Goal: Task Accomplishment & Management: Manage account settings

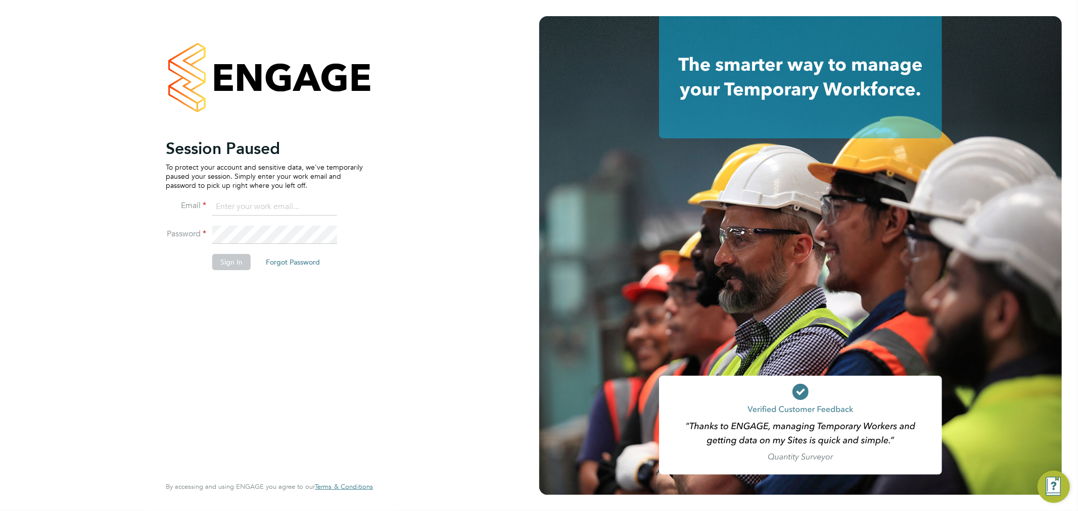
type input "sthomas@spheresolutions.co.uk"
click at [237, 264] on button "Sign In" at bounding box center [231, 262] width 38 height 16
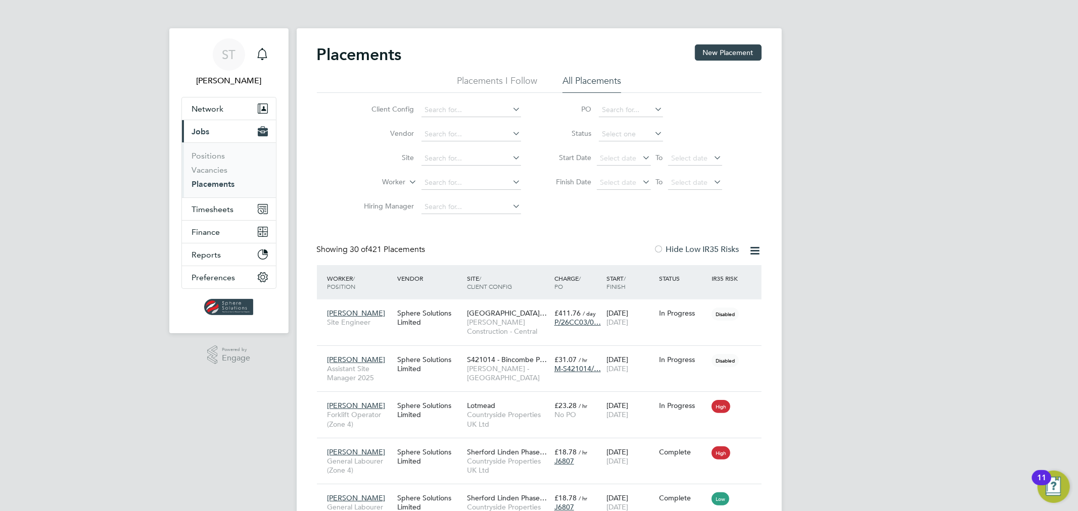
click at [227, 187] on link "Placements" at bounding box center [213, 184] width 43 height 10
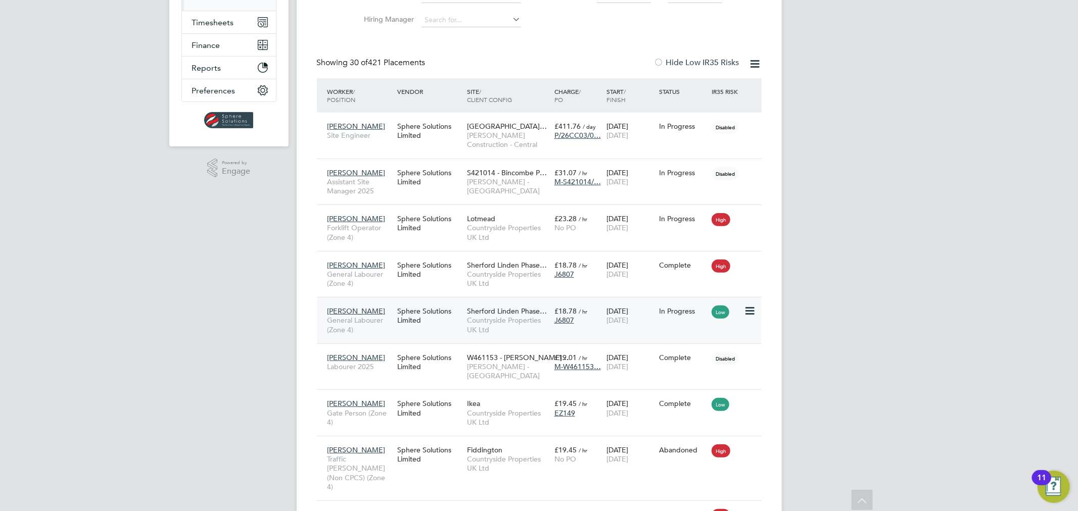
click at [531, 326] on span "Countryside Properties UK Ltd" at bounding box center [508, 325] width 82 height 18
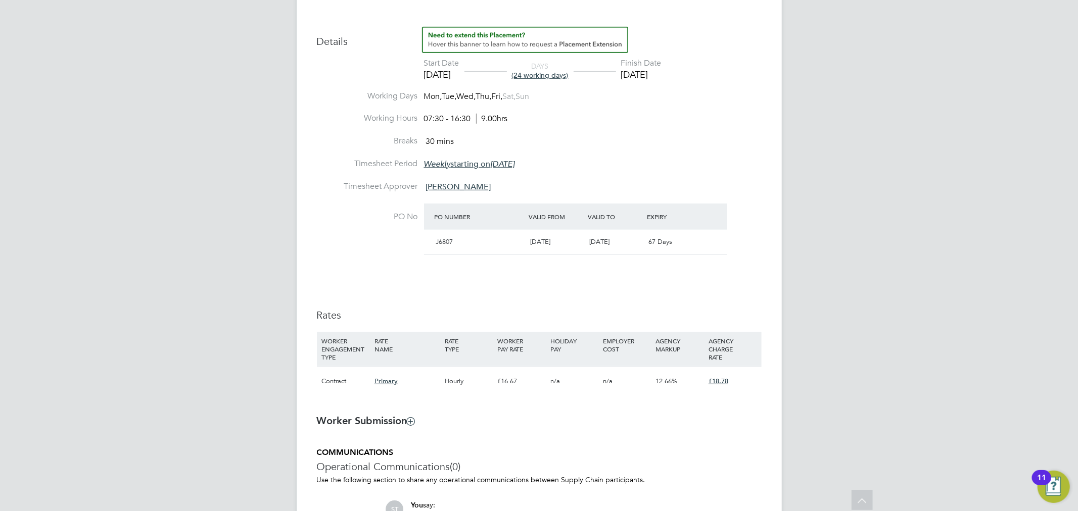
scroll to position [411, 0]
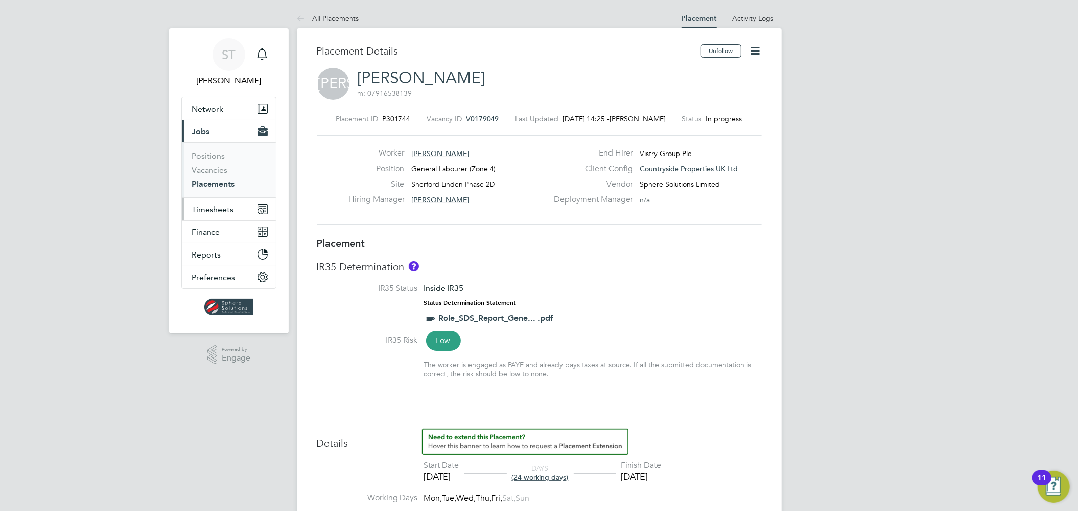
click at [215, 214] on button "Timesheets" at bounding box center [229, 209] width 94 height 22
click at [219, 180] on link "Timesheets" at bounding box center [213, 179] width 42 height 10
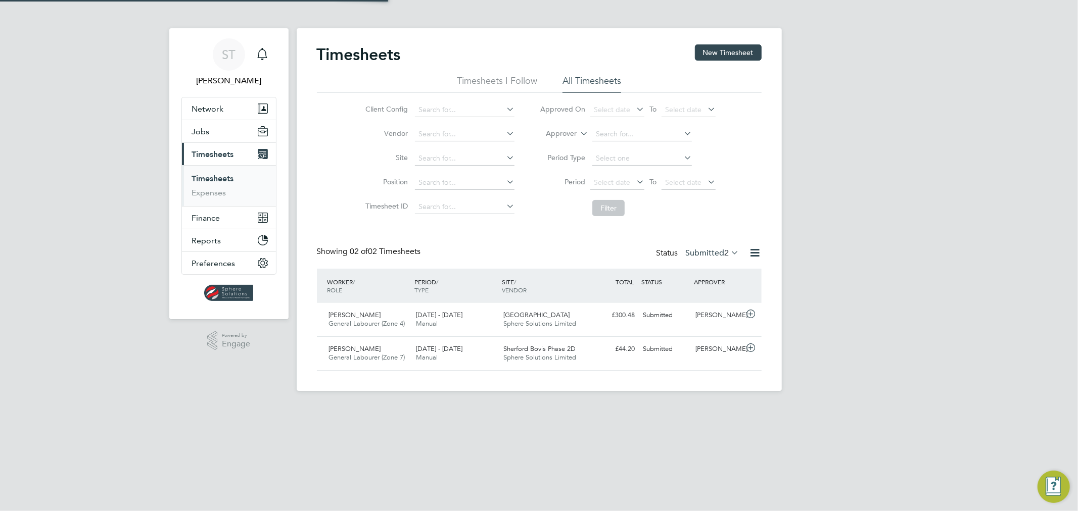
scroll to position [25, 88]
click at [738, 54] on button "New Timesheet" at bounding box center [728, 52] width 67 height 16
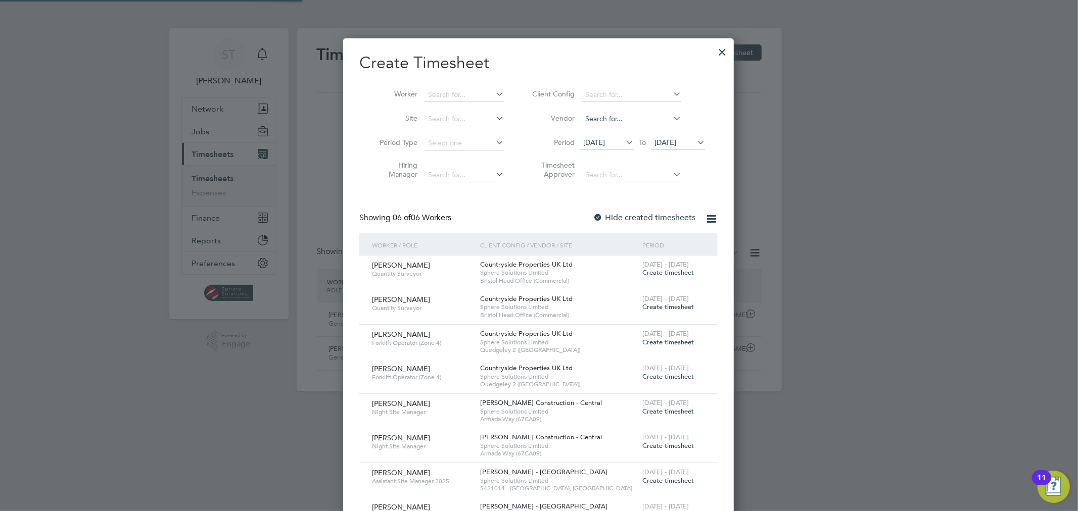
scroll to position [585, 391]
click at [460, 97] on input at bounding box center [464, 95] width 79 height 14
click at [486, 110] on li "Jonathan Adebisi" at bounding box center [469, 109] width 91 height 14
type input "[PERSON_NAME]"
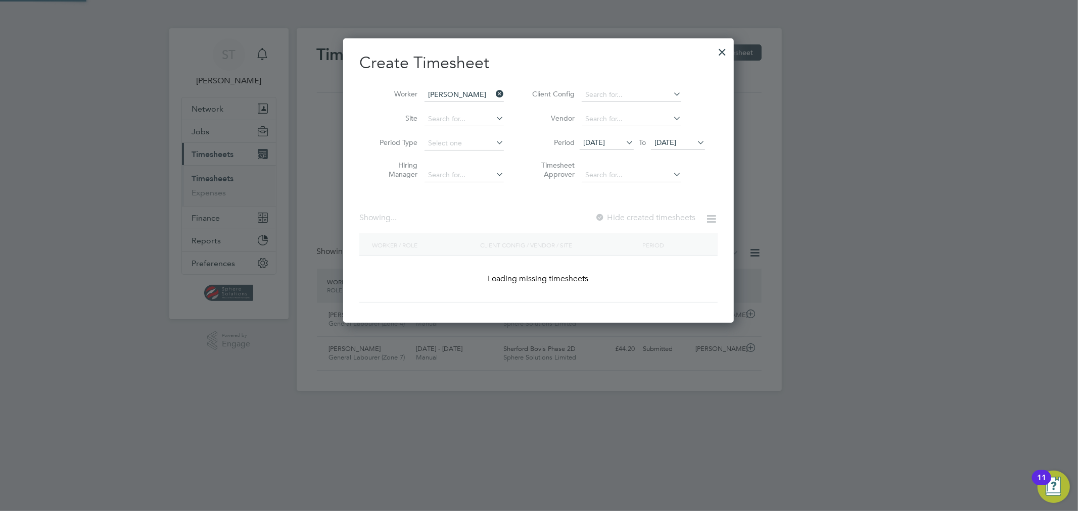
scroll to position [273, 391]
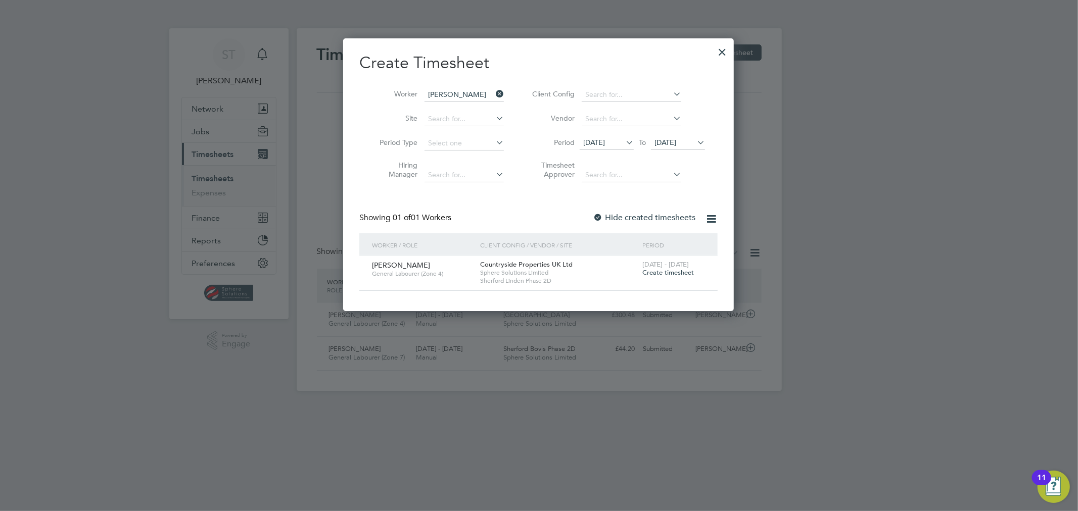
click at [688, 273] on span "Create timesheet" at bounding box center [668, 272] width 52 height 9
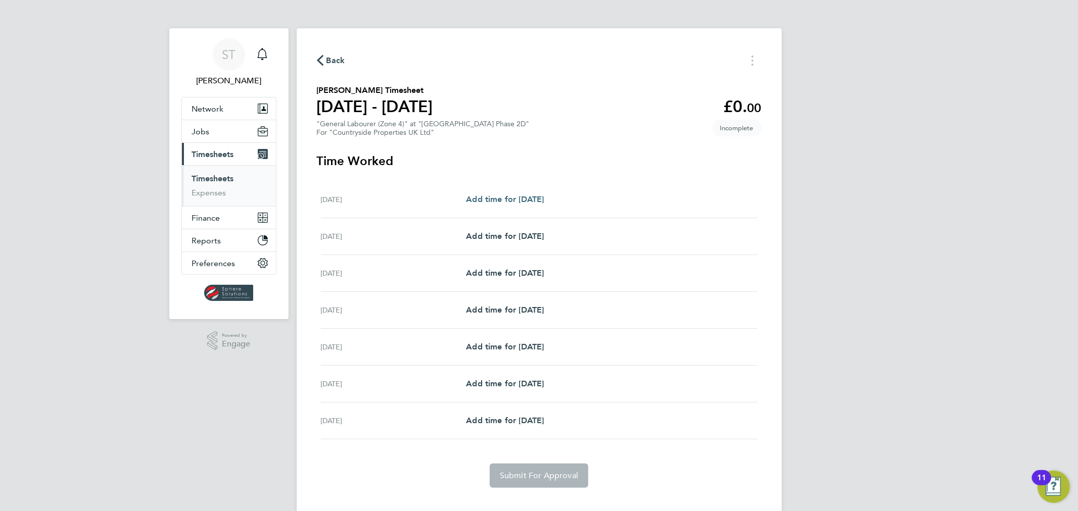
click at [535, 204] on link "Add time for Mon 15 Sep" at bounding box center [505, 200] width 78 height 12
select select "30"
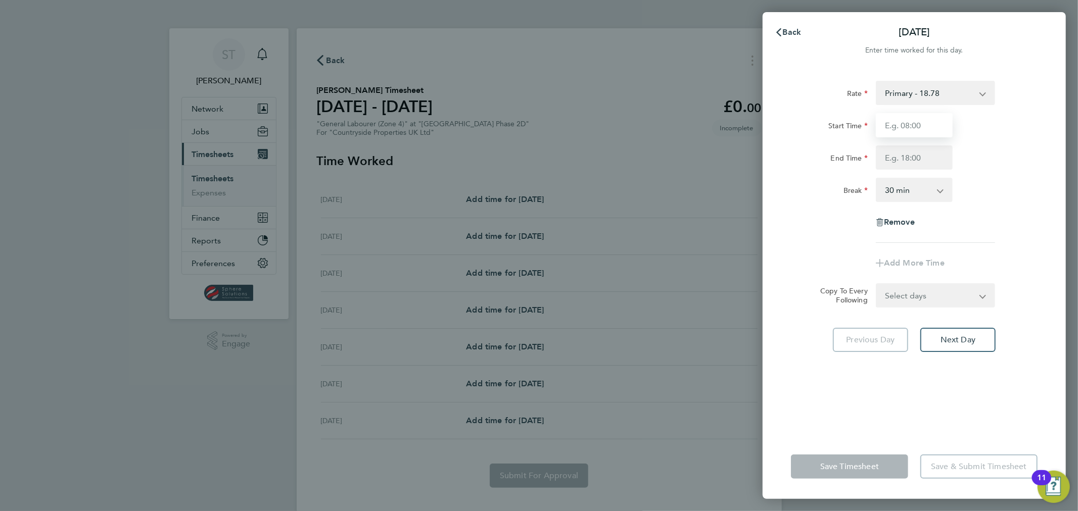
click at [926, 128] on input "Start Time" at bounding box center [914, 125] width 77 height 24
type input "07:30"
click at [888, 160] on input "End Time" at bounding box center [914, 158] width 77 height 24
type input "17:00"
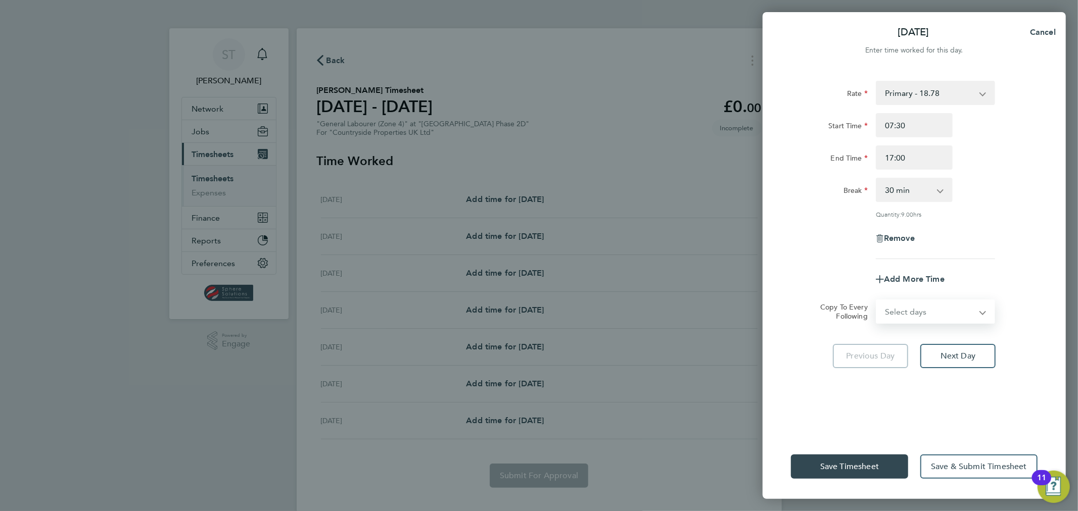
click at [935, 314] on select "Select days Day Weekday (Mon-Fri) Weekend (Sat-Sun) Tuesday Wednesday Thursday …" at bounding box center [930, 312] width 106 height 22
select select "DAY"
click at [877, 301] on select "Select days Day Weekday (Mon-Fri) Weekend (Sat-Sun) Tuesday Wednesday Thursday …" at bounding box center [930, 312] width 106 height 22
select select "2025-09-21"
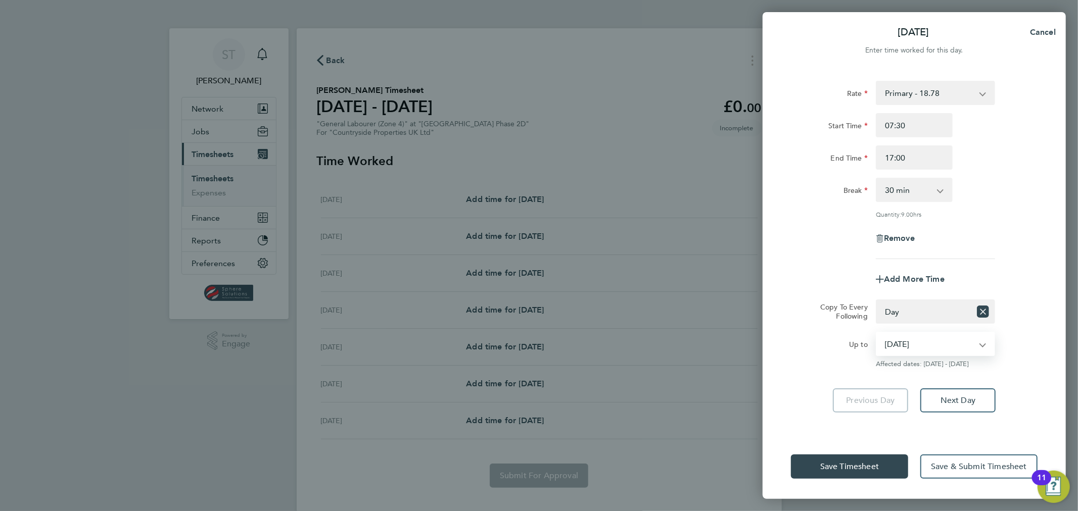
click at [916, 342] on select "16 Sep 2025 17 Sep 2025 18 Sep 2025 19 Sep 2025 20 Sep 2025 21 Sep 2025" at bounding box center [929, 344] width 105 height 22
click at [877, 333] on select "16 Sep 2025 17 Sep 2025 18 Sep 2025 19 Sep 2025 20 Sep 2025 21 Sep 2025" at bounding box center [929, 344] width 105 height 22
click at [959, 404] on button "Next Day" at bounding box center [957, 401] width 75 height 24
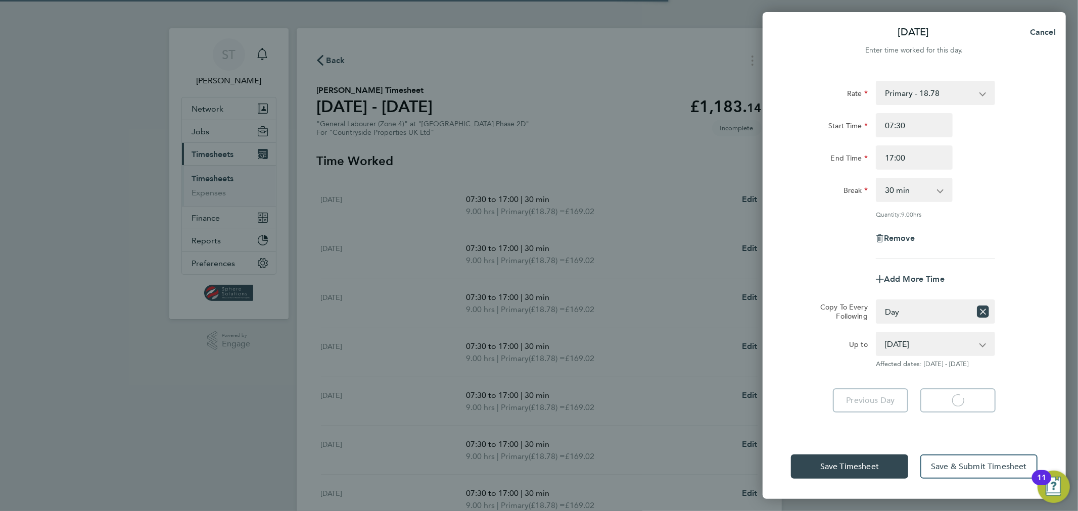
select select "30"
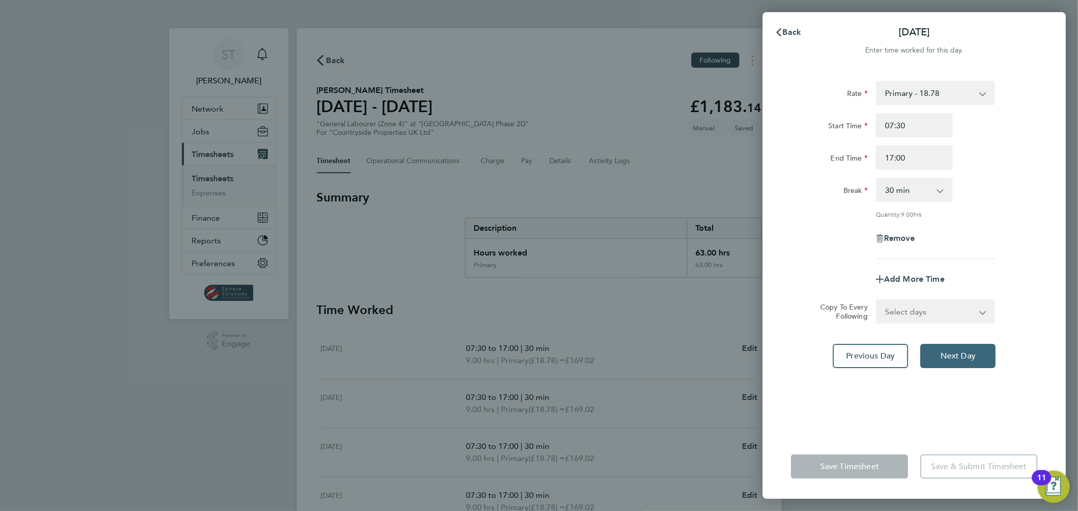
click at [961, 356] on span "Next Day" at bounding box center [958, 356] width 35 height 10
select select "30"
click at [961, 356] on span "Next Day" at bounding box center [958, 356] width 35 height 10
select select "30"
click at [961, 356] on span "Next Day" at bounding box center [958, 356] width 35 height 10
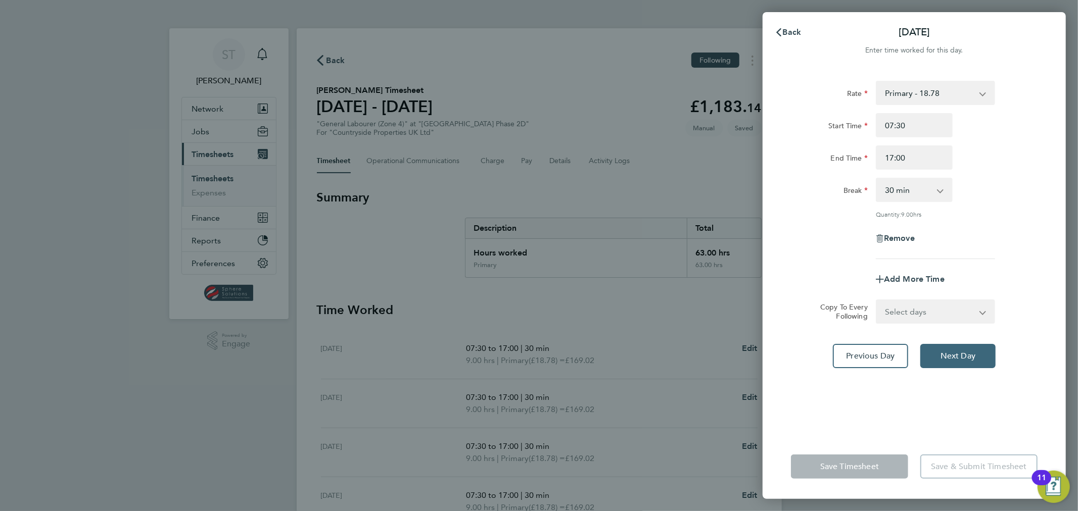
select select "30"
click at [961, 356] on span "Next Day" at bounding box center [958, 356] width 35 height 10
select select "30"
click at [890, 157] on input "17:00" at bounding box center [914, 158] width 77 height 24
type input "13:00"
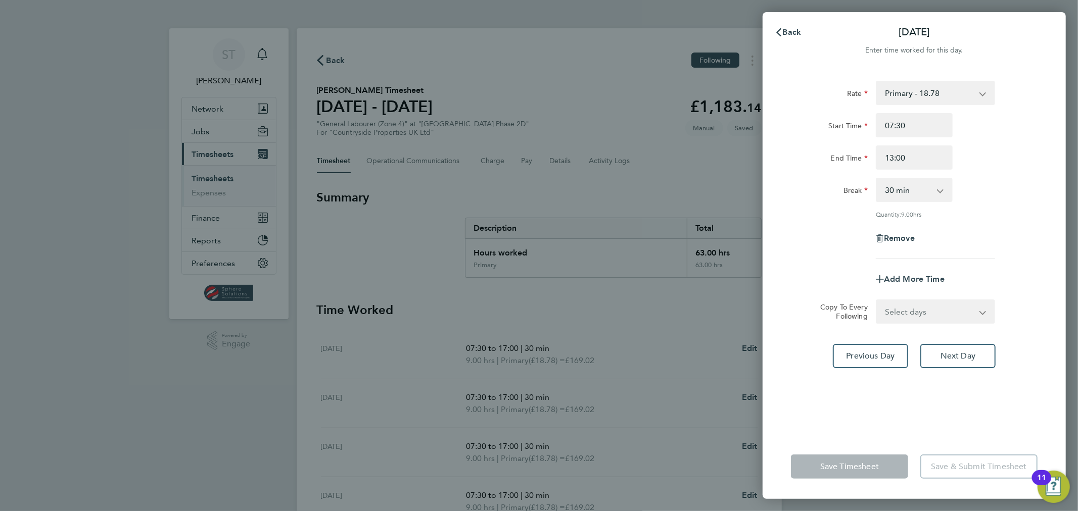
drag, startPoint x: 937, startPoint y: 191, endPoint x: 932, endPoint y: 194, distance: 5.5
click at [937, 191] on select "0 min 15 min 30 min 45 min 60 min 75 min 90 min" at bounding box center [908, 190] width 63 height 22
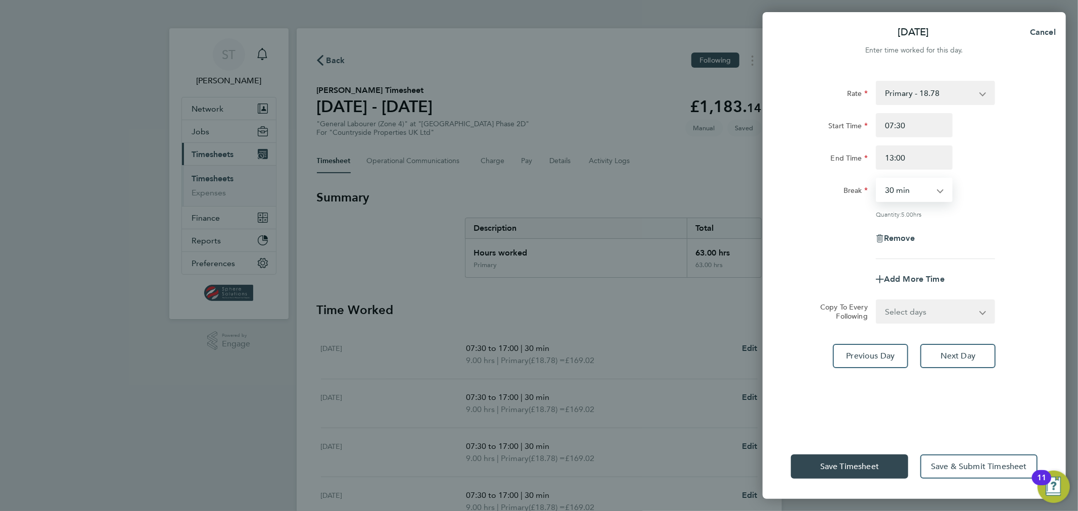
select select "0"
click at [877, 179] on select "0 min 15 min 30 min 45 min 60 min 75 min 90 min" at bounding box center [908, 190] width 63 height 22
click at [848, 471] on span "Save Timesheet" at bounding box center [849, 467] width 59 height 10
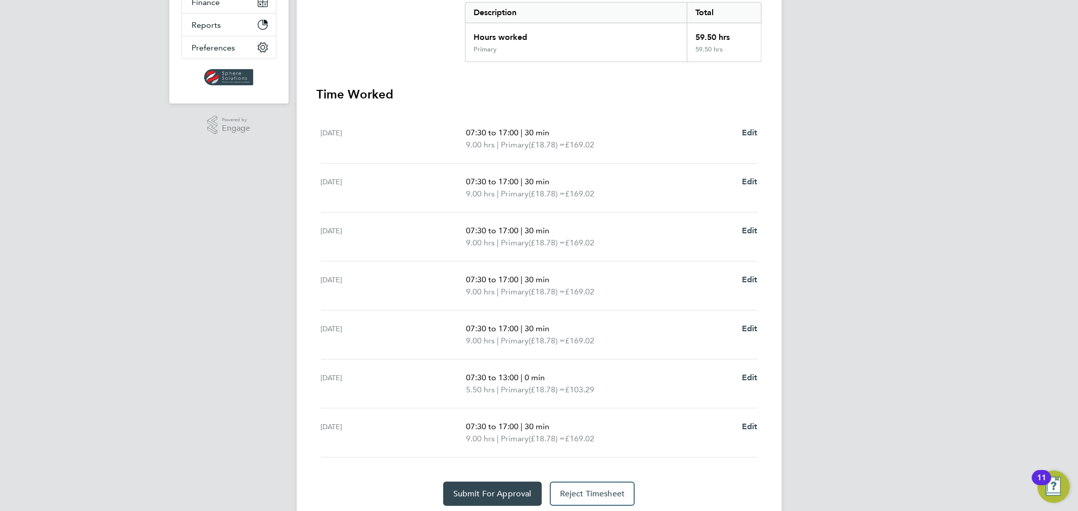
scroll to position [250, 0]
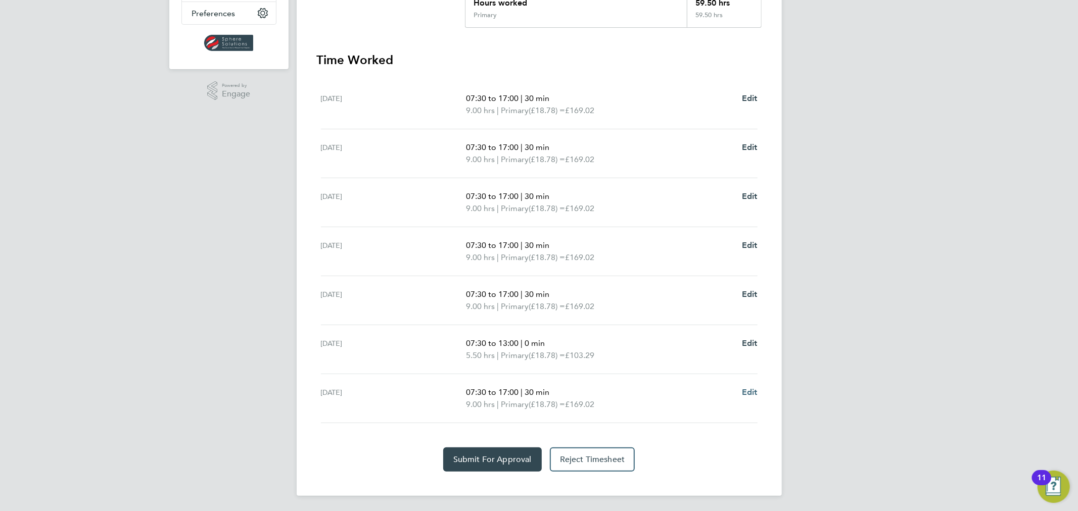
click at [750, 392] on span "Edit" at bounding box center [750, 393] width 16 height 10
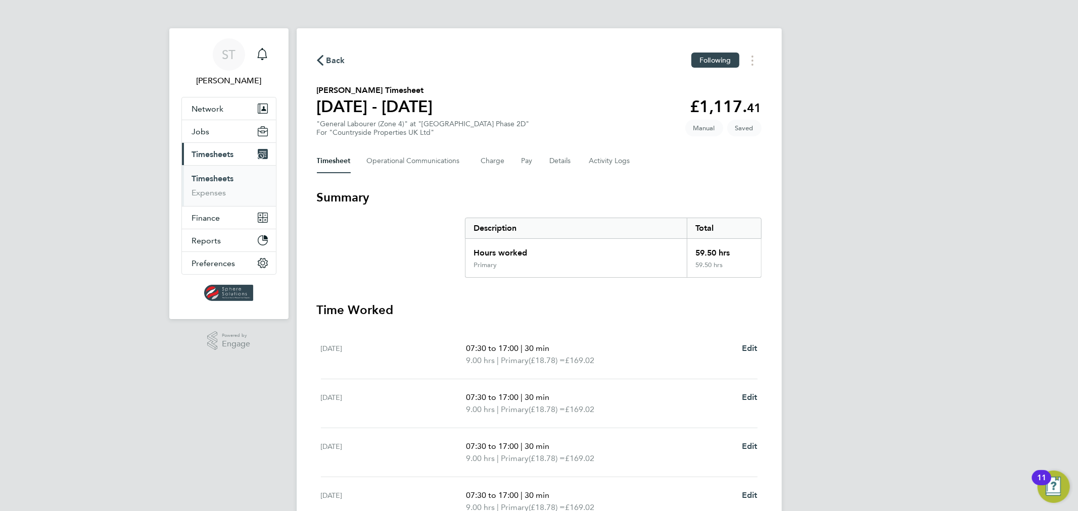
select select "30"
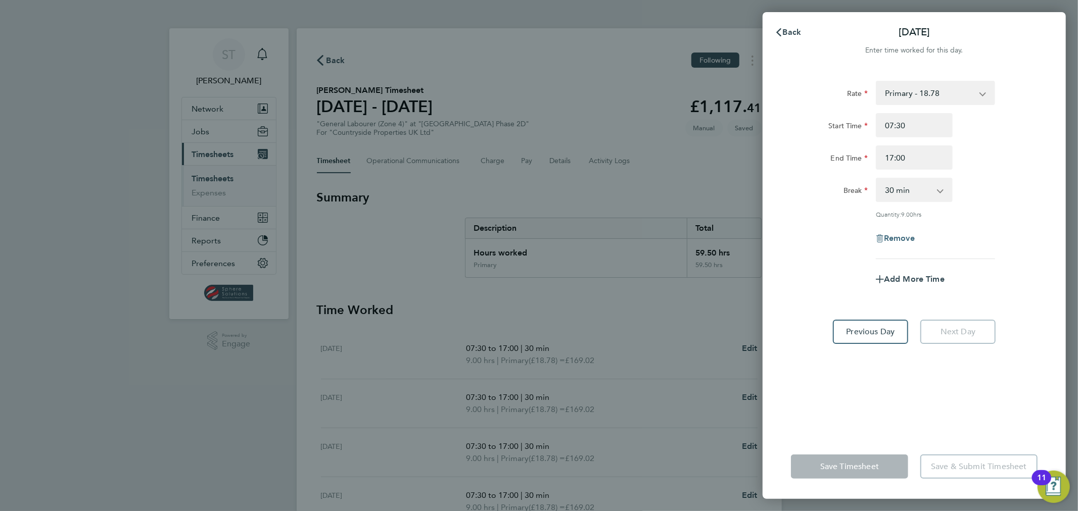
click at [900, 233] on span "Remove" at bounding box center [899, 238] width 31 height 10
select select "null"
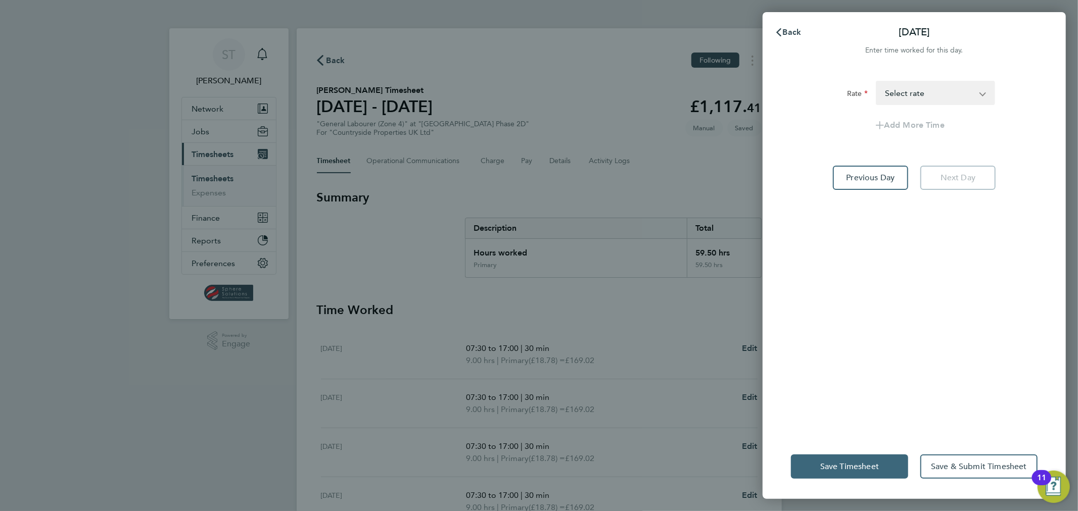
click at [840, 458] on button "Save Timesheet" at bounding box center [849, 467] width 117 height 24
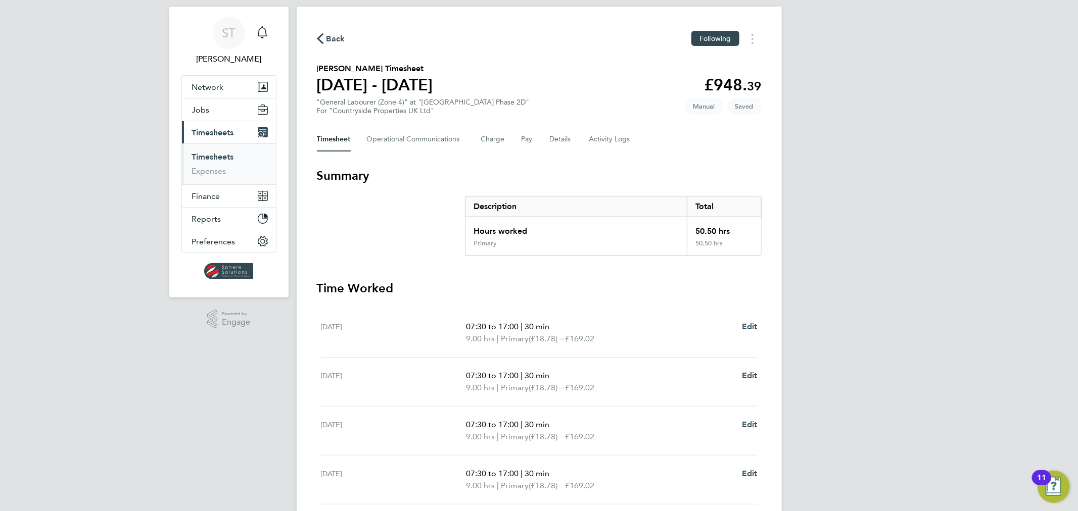
scroll to position [13, 0]
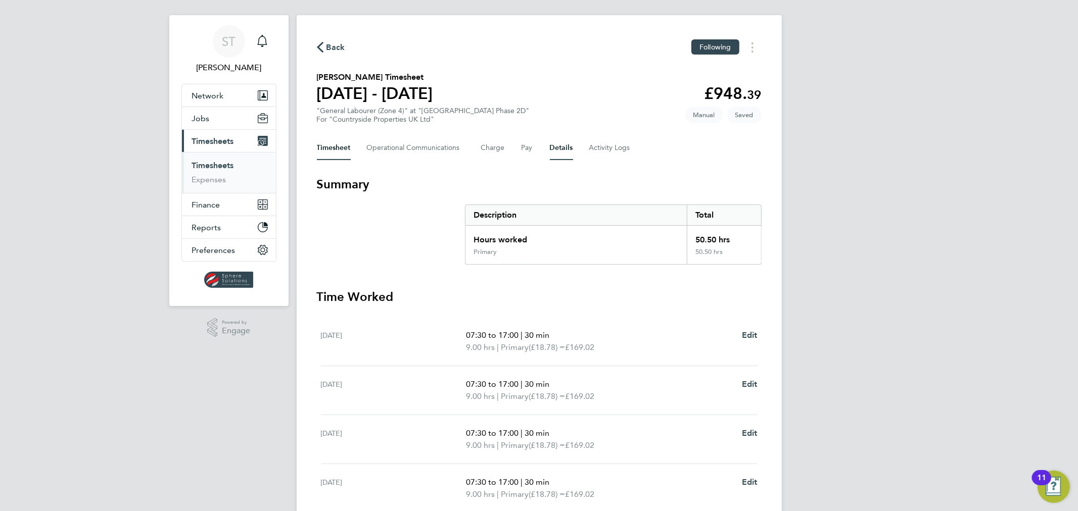
click at [554, 149] on button "Details" at bounding box center [561, 148] width 23 height 24
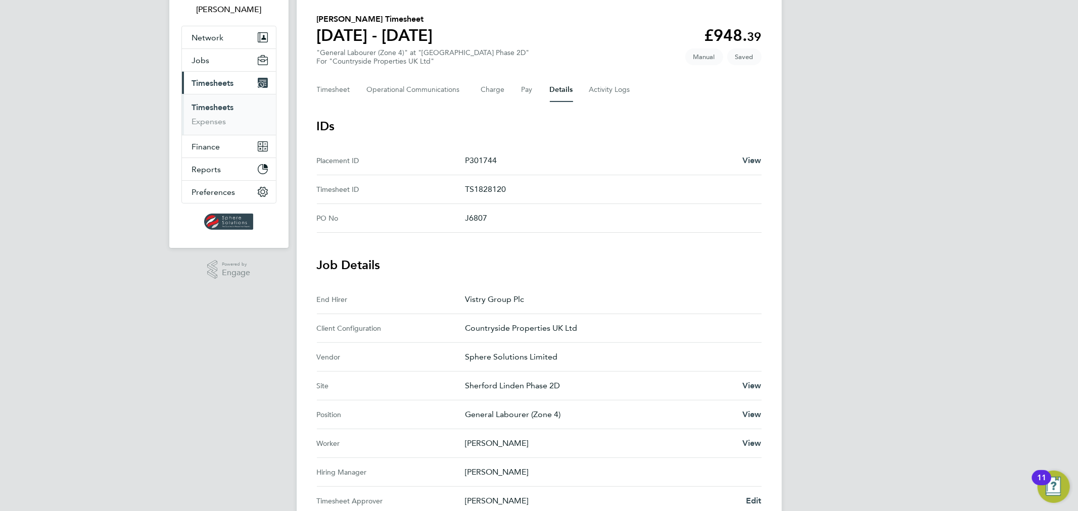
scroll to position [187, 0]
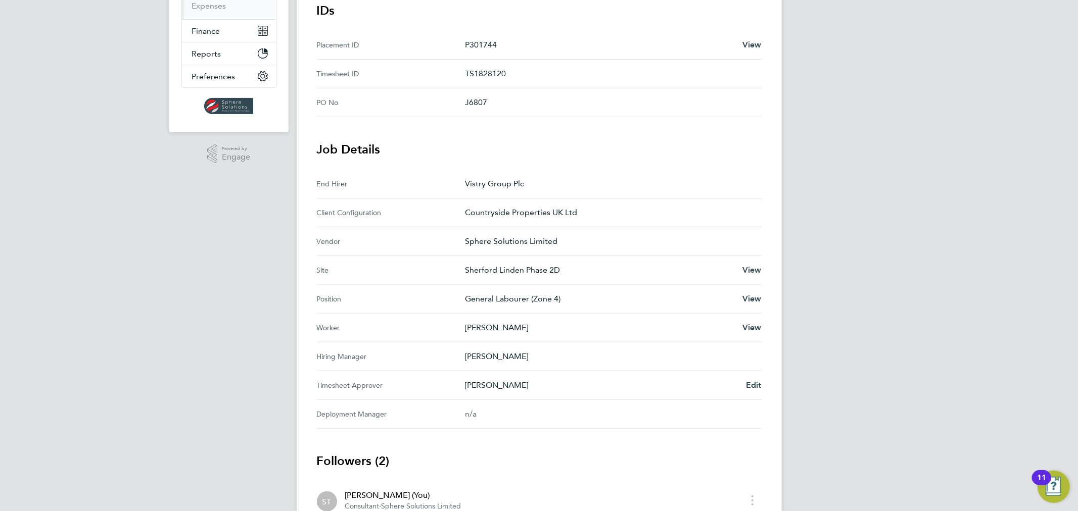
click at [761, 385] on div "Back Following Jonathan Adebisi's Timesheet 15 - 21 Sept 2025 £948. 39 "General…" at bounding box center [539, 226] width 485 height 770
click at [751, 385] on span "Edit" at bounding box center [754, 386] width 16 height 10
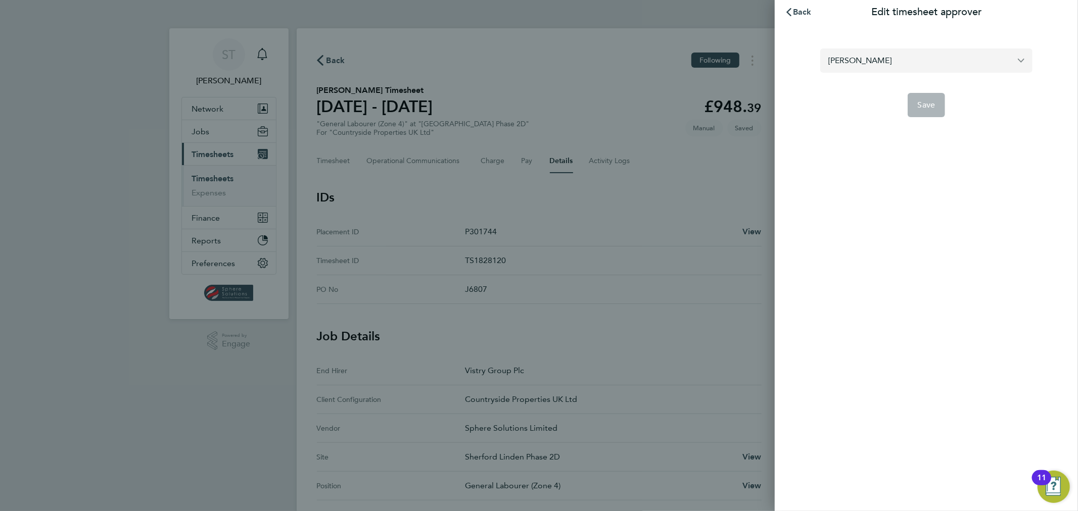
click at [922, 67] on input "[PERSON_NAME]" at bounding box center [926, 61] width 212 height 24
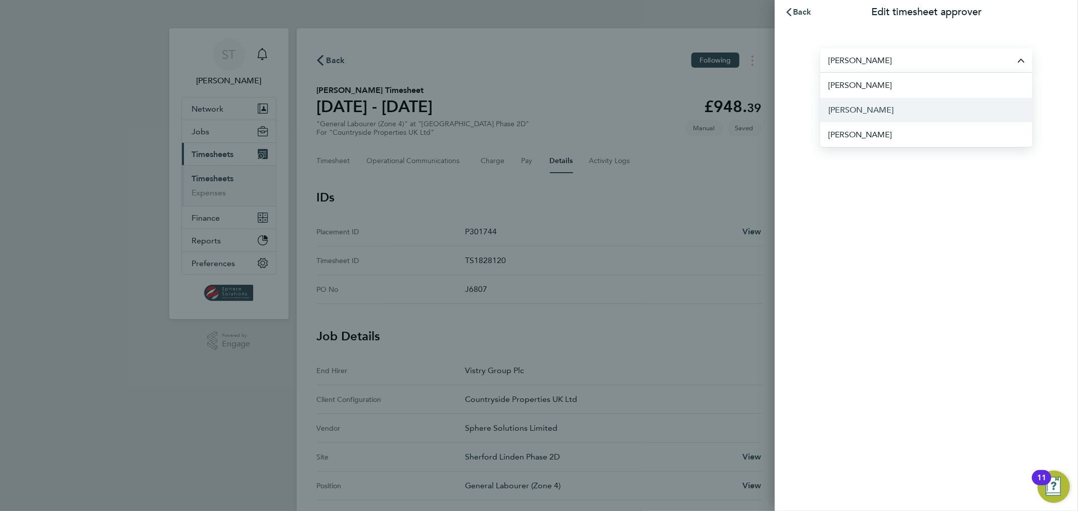
click at [865, 114] on span "[PERSON_NAME]" at bounding box center [860, 110] width 65 height 12
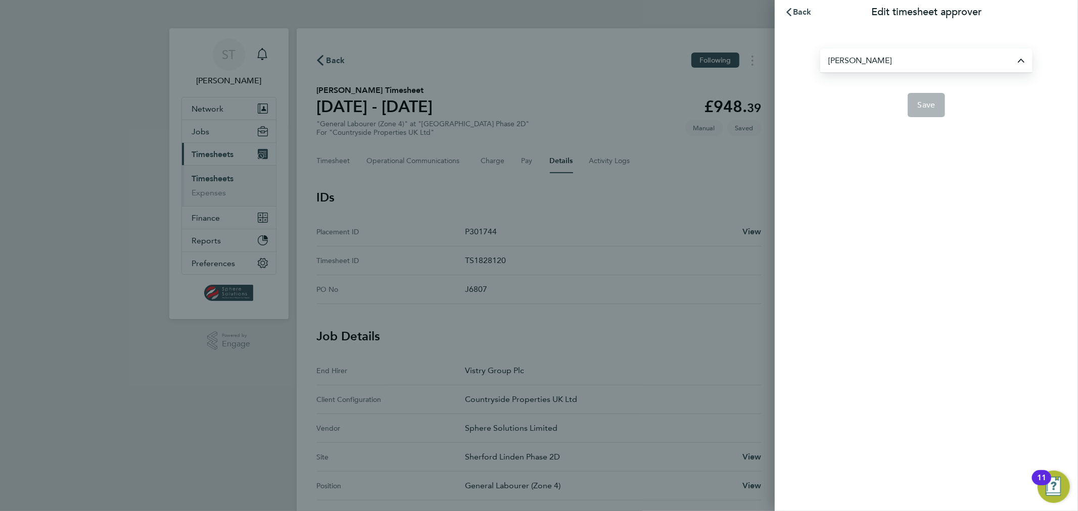
type input "[PERSON_NAME]"
click at [925, 108] on span "Save" at bounding box center [927, 105] width 18 height 10
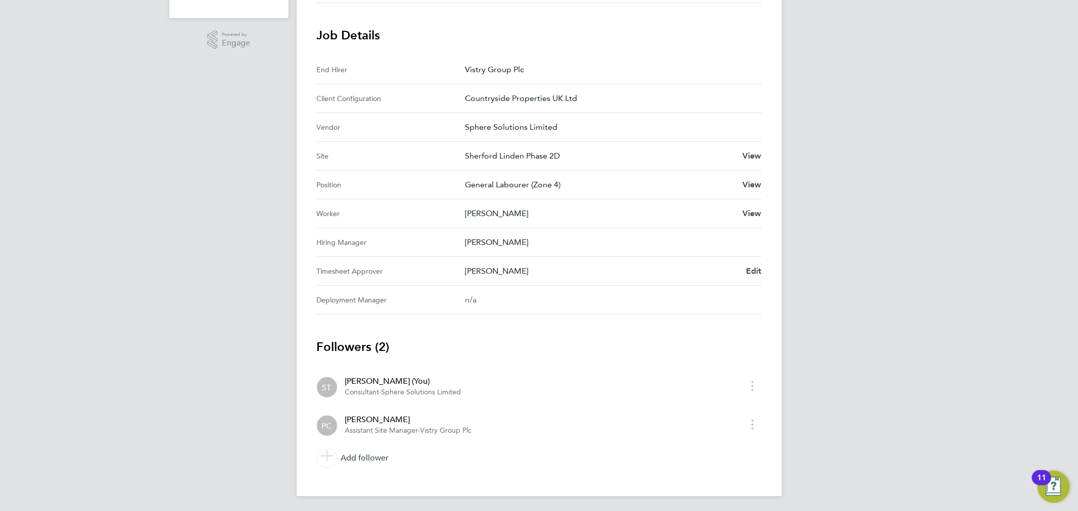
scroll to position [39, 0]
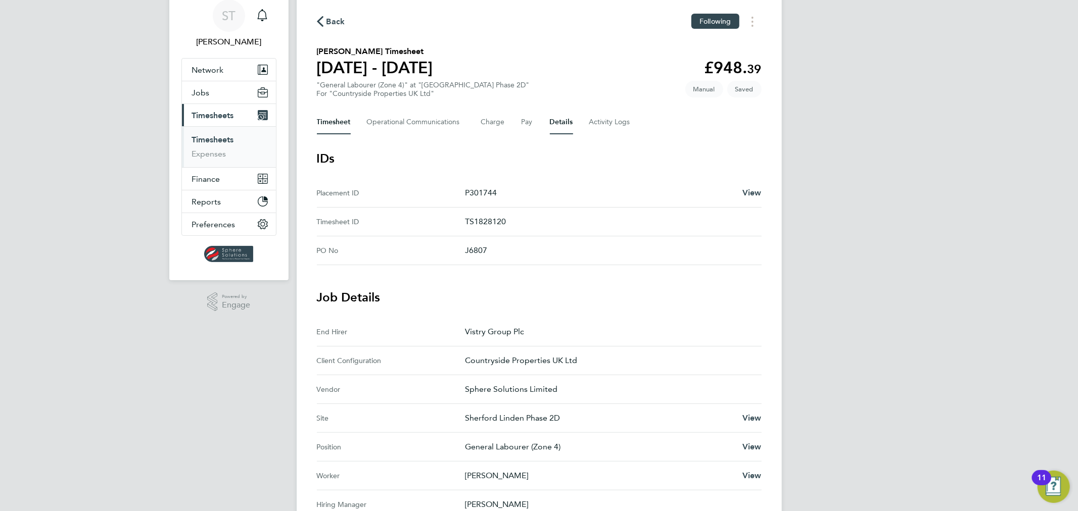
click at [339, 120] on button "Timesheet" at bounding box center [334, 122] width 34 height 24
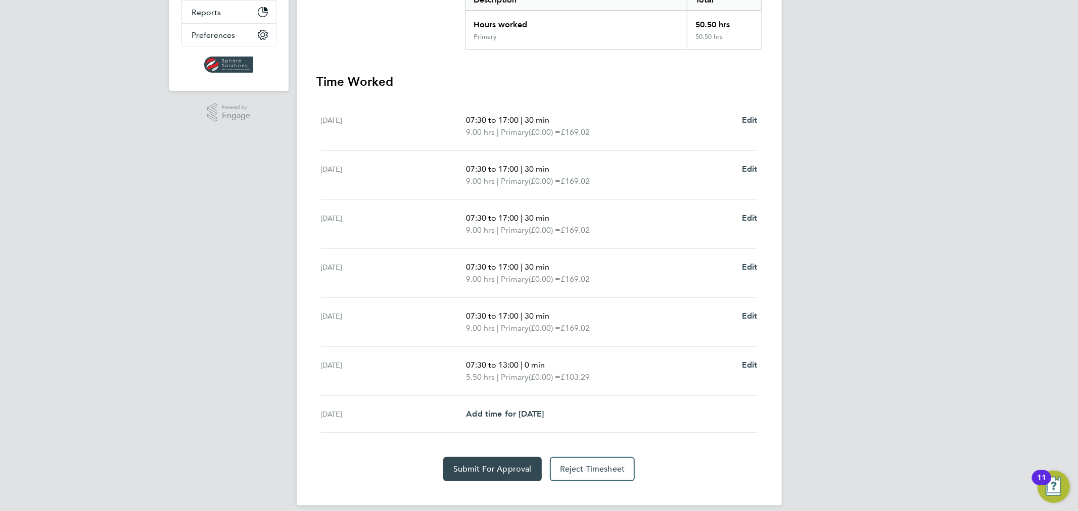
scroll to position [238, 0]
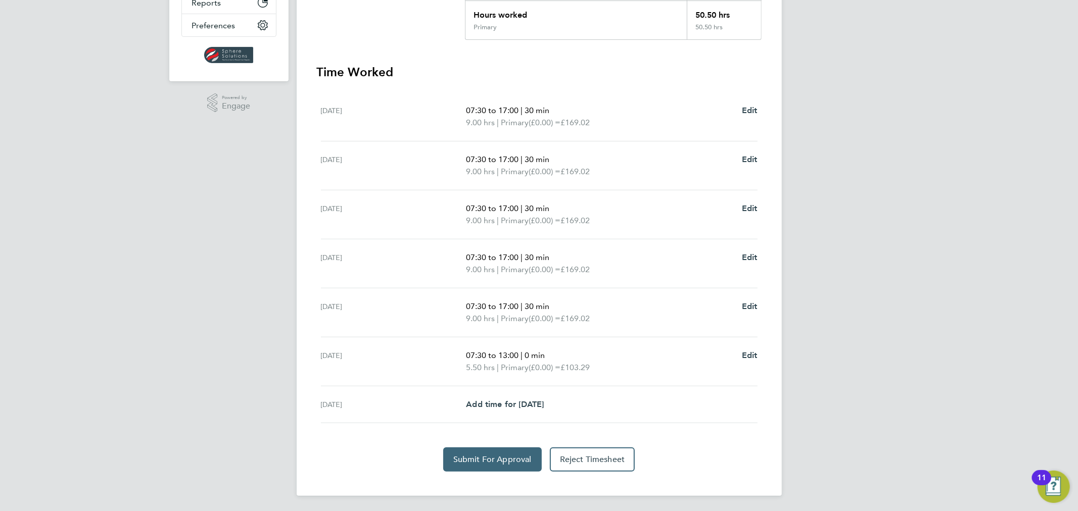
click at [498, 456] on span "Submit For Approval" at bounding box center [492, 460] width 78 height 10
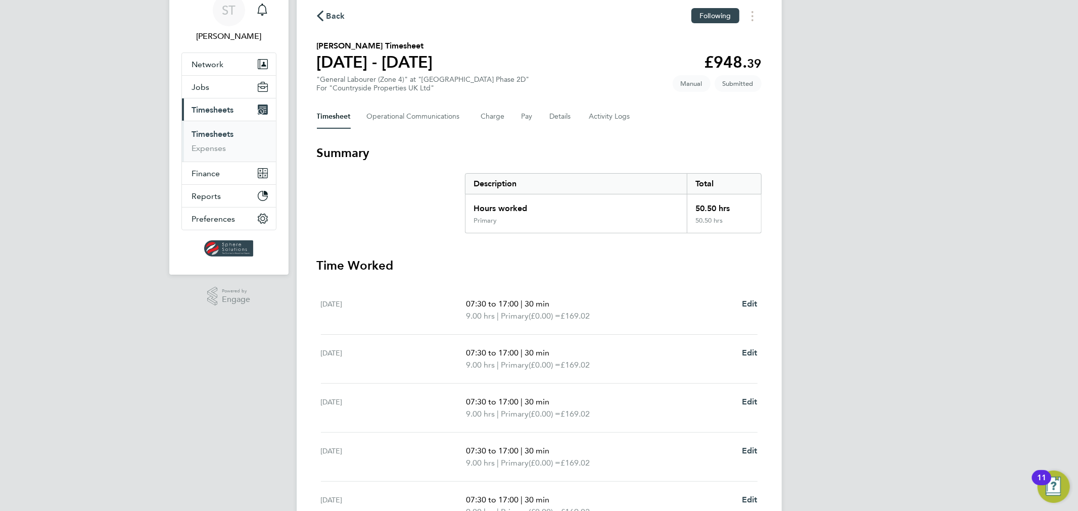
scroll to position [12, 0]
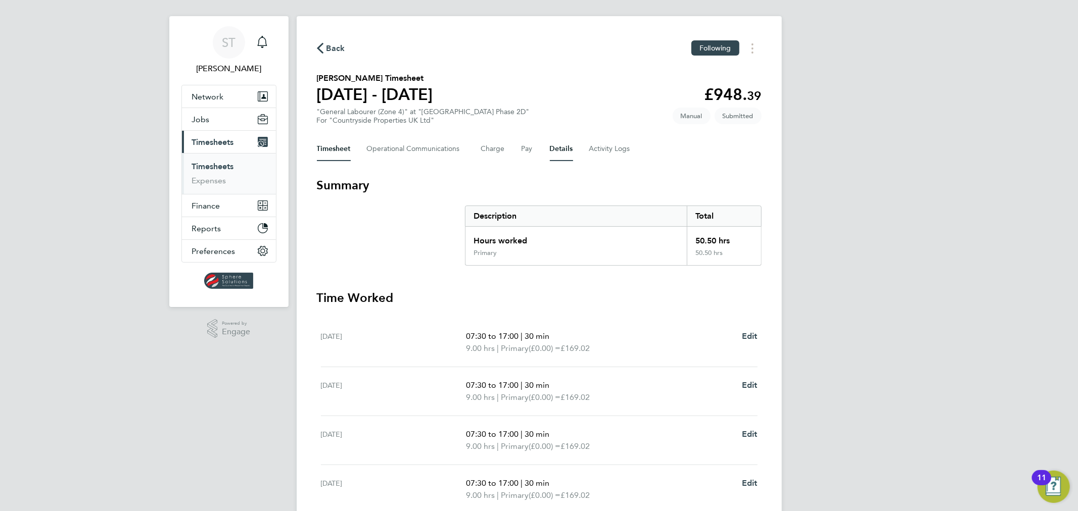
click at [560, 152] on button "Details" at bounding box center [561, 149] width 23 height 24
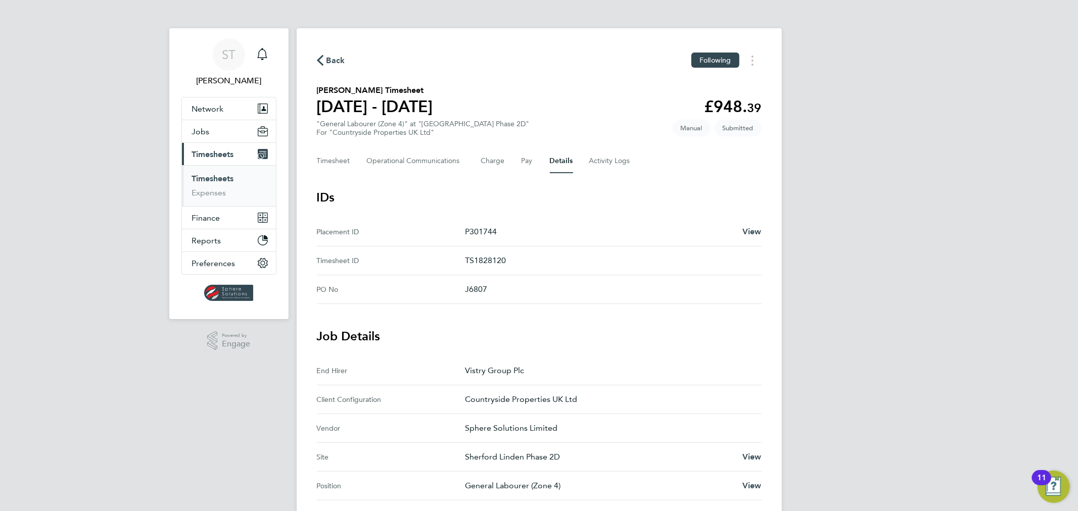
click at [203, 150] on span "Timesheets" at bounding box center [213, 155] width 42 height 10
click at [215, 157] on span "Timesheets" at bounding box center [213, 155] width 42 height 10
click at [750, 58] on button "Timesheets Menu" at bounding box center [752, 61] width 18 height 16
click at [658, 87] on link "Download timesheet" at bounding box center [700, 83] width 121 height 20
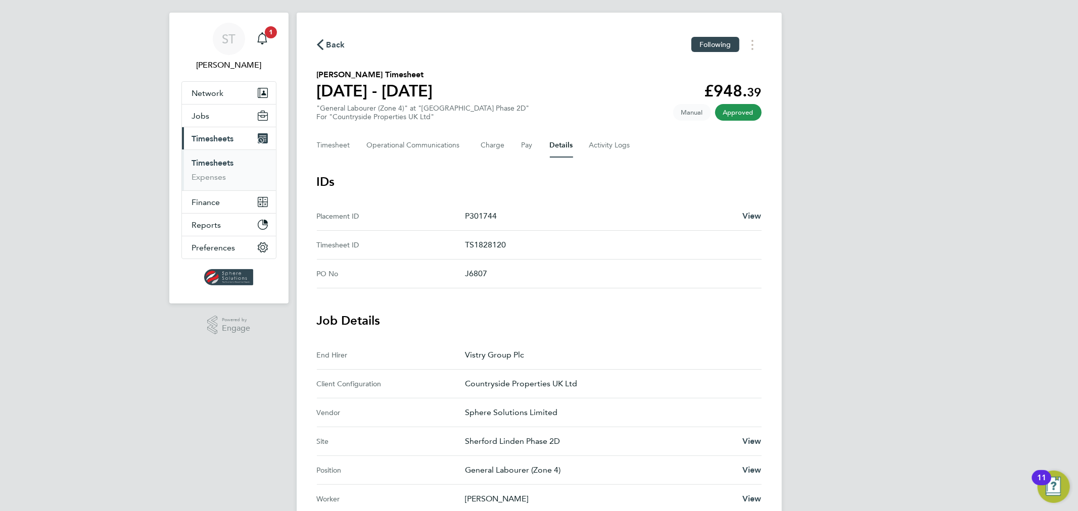
scroll to position [2, 0]
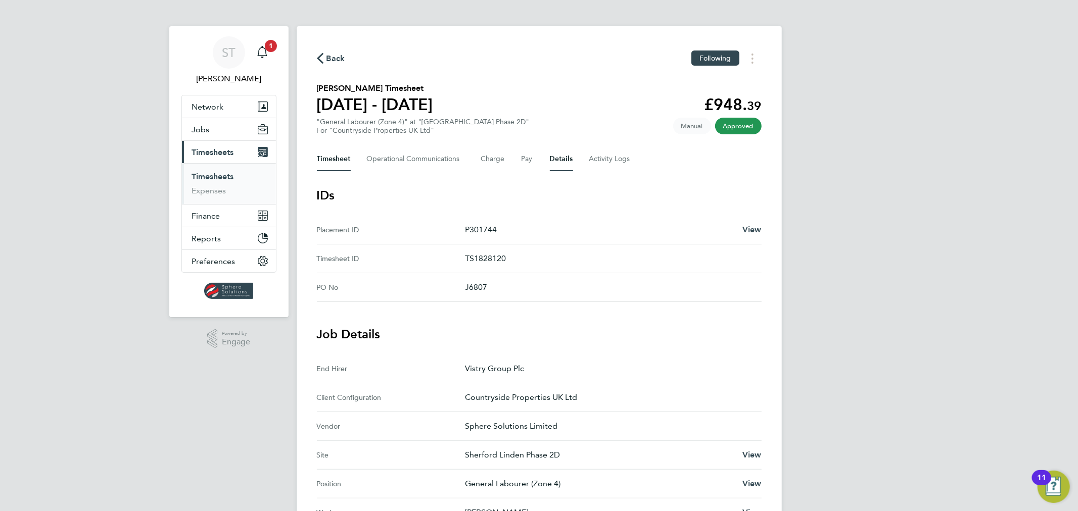
click at [332, 163] on button "Timesheet" at bounding box center [334, 159] width 34 height 24
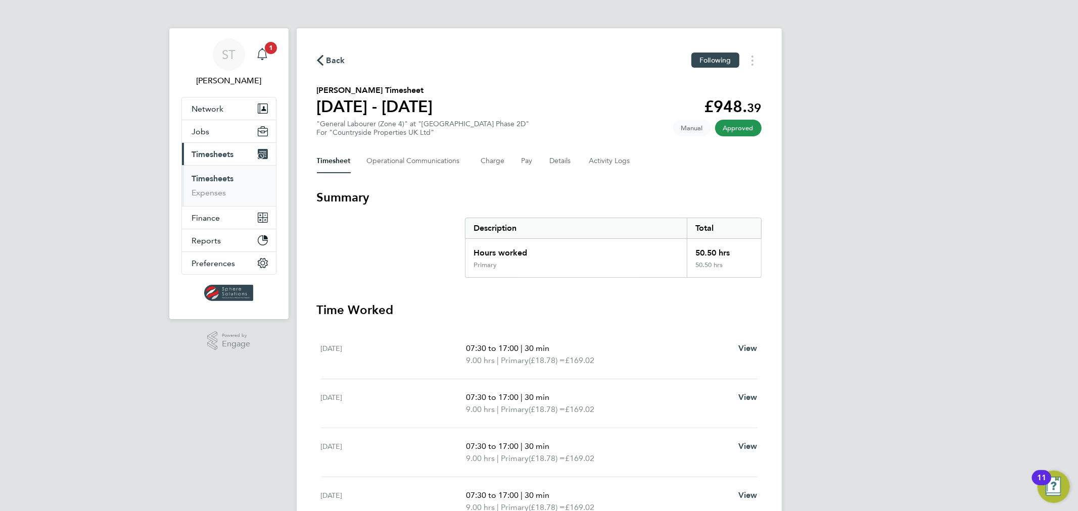
click at [266, 55] on icon "Main navigation" at bounding box center [262, 54] width 12 height 12
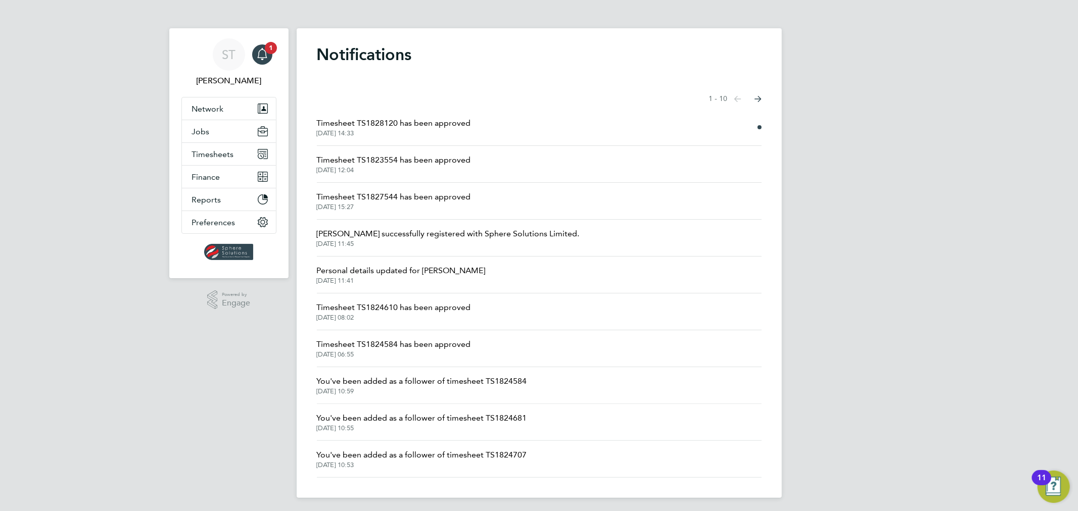
click at [422, 160] on span "Timesheet TS1823554 has been approved" at bounding box center [394, 160] width 154 height 12
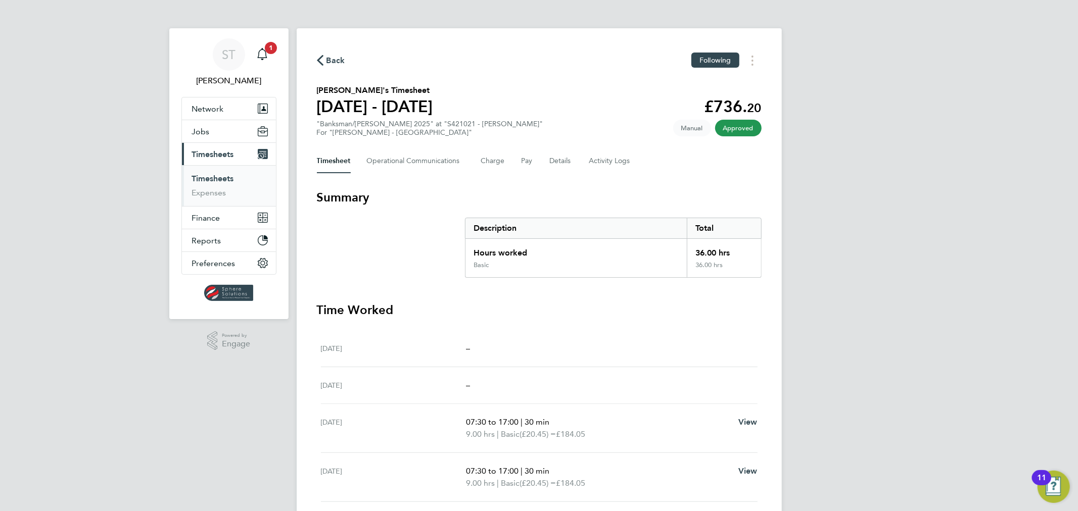
click at [320, 58] on icon "button" at bounding box center [320, 60] width 7 height 11
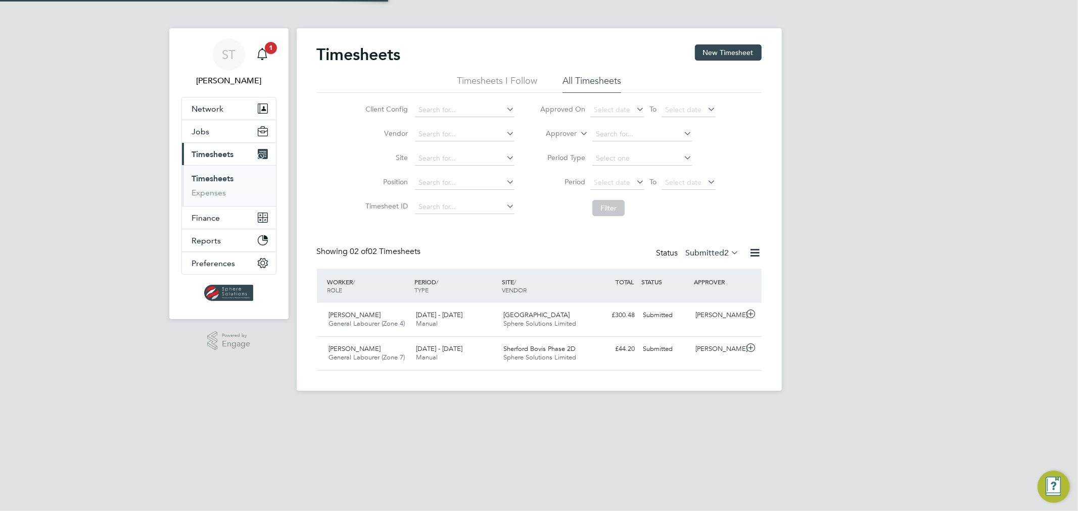
scroll to position [25, 88]
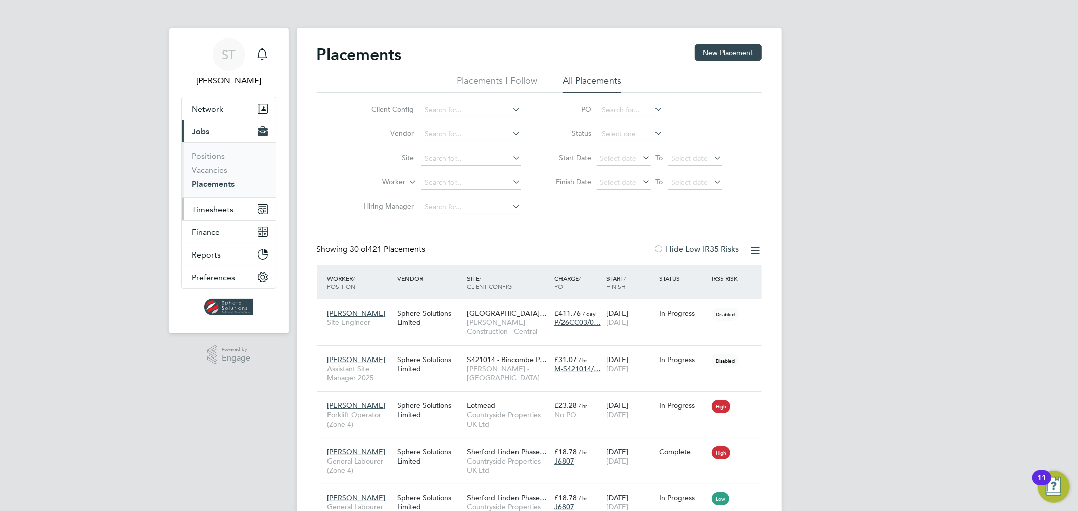
click at [207, 209] on span "Timesheets" at bounding box center [213, 210] width 42 height 10
click at [213, 179] on link "Timesheets" at bounding box center [213, 179] width 42 height 10
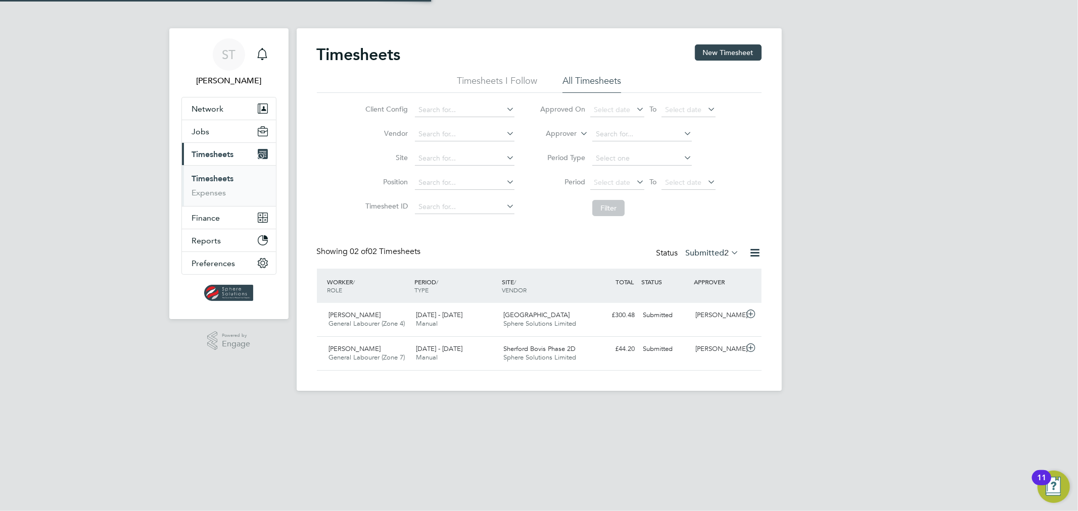
scroll to position [25, 88]
click at [706, 183] on icon at bounding box center [706, 182] width 0 height 14
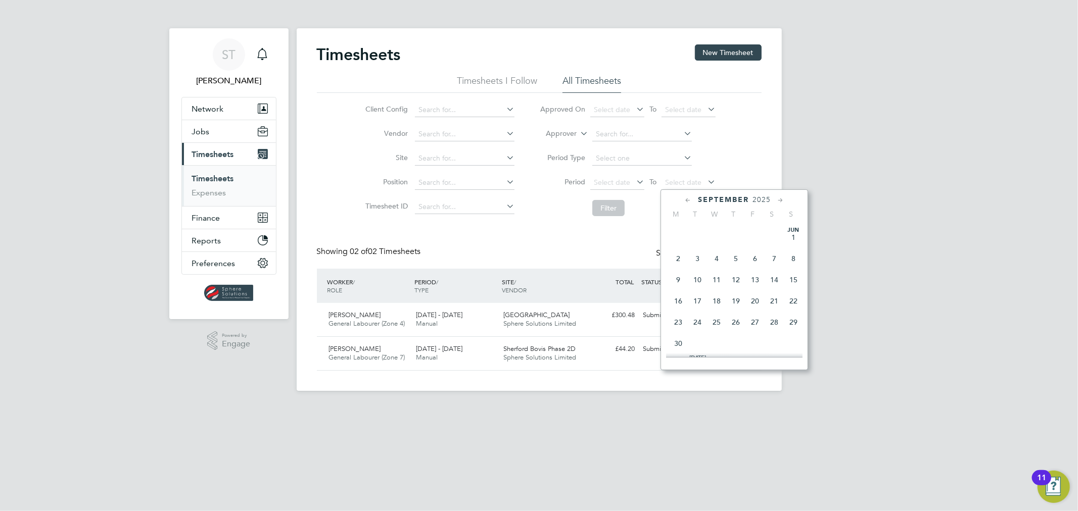
scroll to position [368, 0]
click at [796, 236] on span "14" at bounding box center [793, 231] width 19 height 19
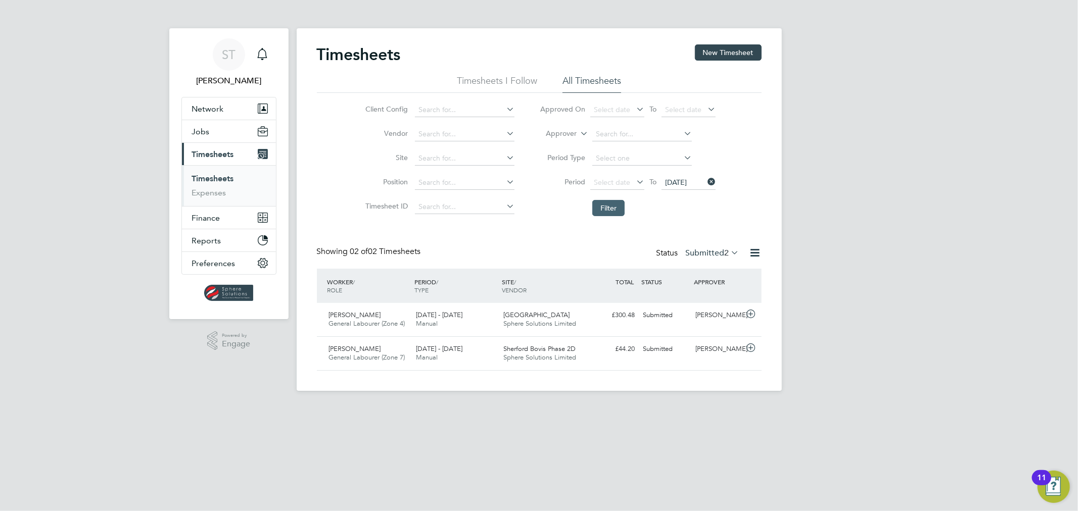
click at [608, 210] on button "Filter" at bounding box center [608, 208] width 32 height 16
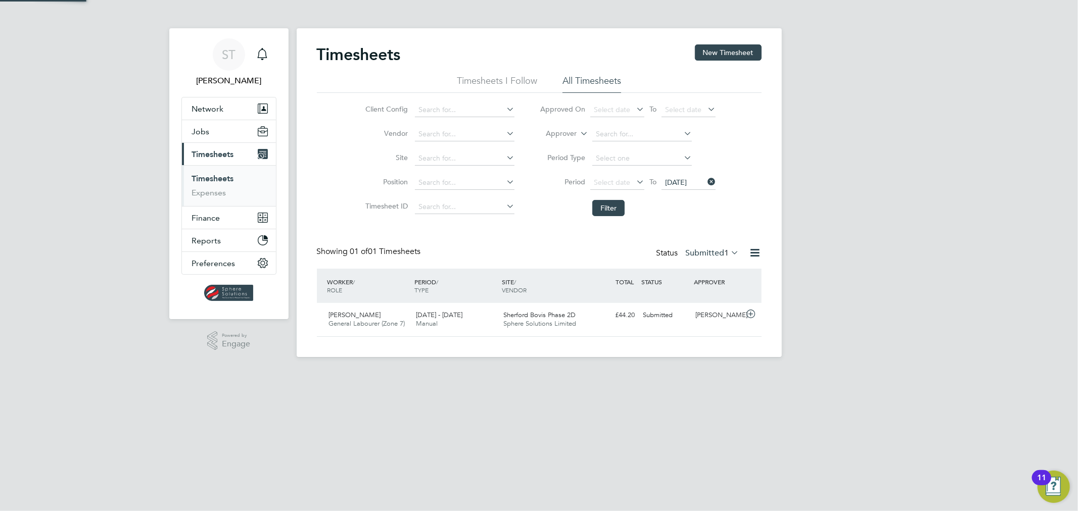
scroll to position [25, 88]
click at [701, 257] on label "Submitted 1" at bounding box center [713, 253] width 54 height 10
click at [691, 310] on li "Approved" at bounding box center [699, 314] width 46 height 14
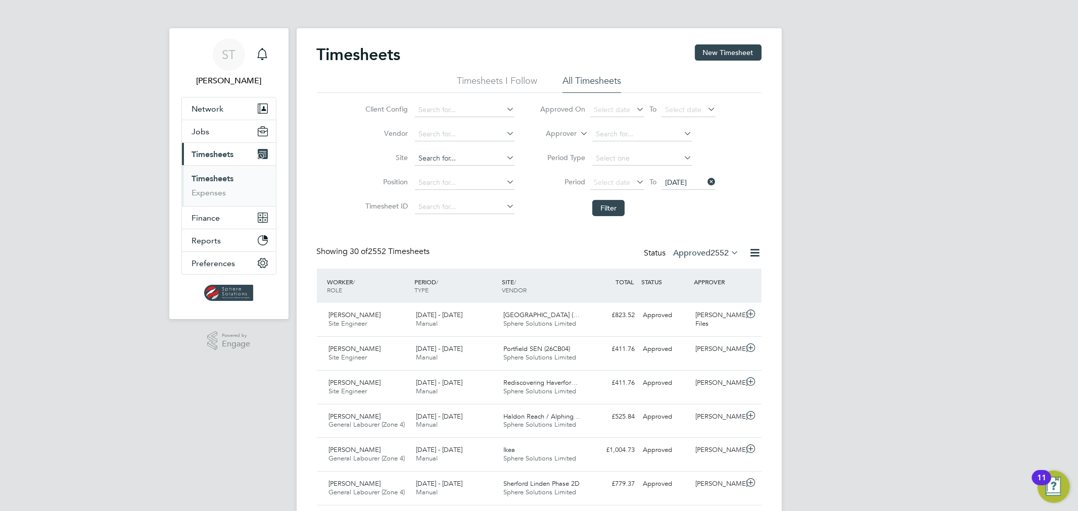
click at [441, 153] on input at bounding box center [465, 159] width 100 height 14
click at [440, 199] on li "Sherford Linden Phase 2D" at bounding box center [470, 200] width 113 height 14
type input "Sherford Linden Phase 2D"
click at [603, 212] on button "Filter" at bounding box center [608, 208] width 32 height 16
click at [706, 183] on icon at bounding box center [706, 182] width 0 height 14
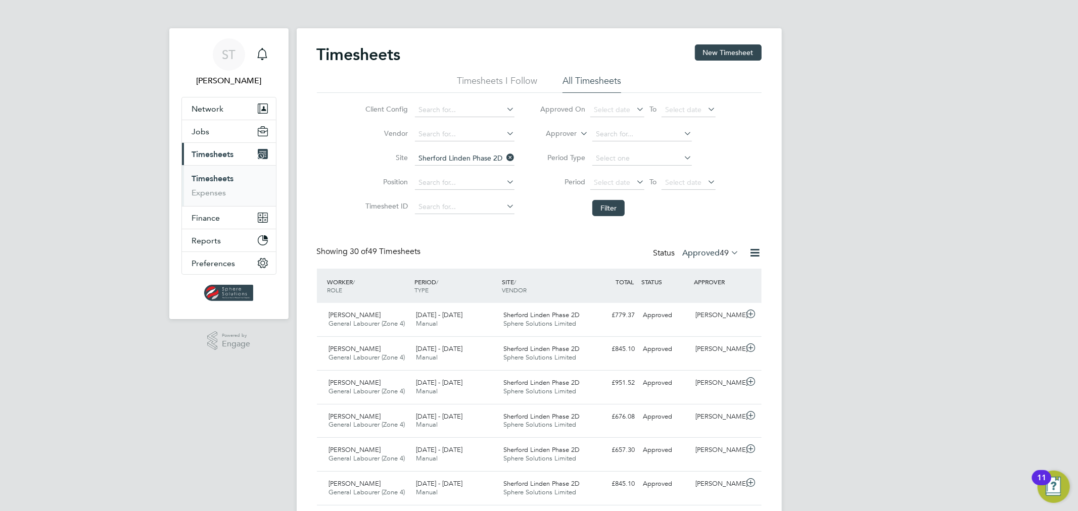
click at [706, 183] on icon at bounding box center [706, 182] width 0 height 14
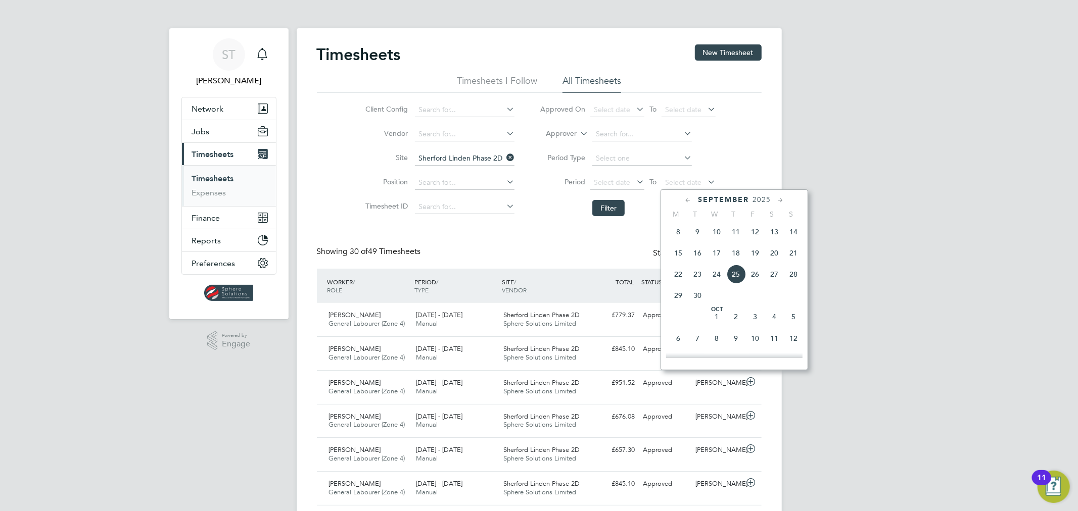
click at [792, 257] on span "21" at bounding box center [793, 253] width 19 height 19
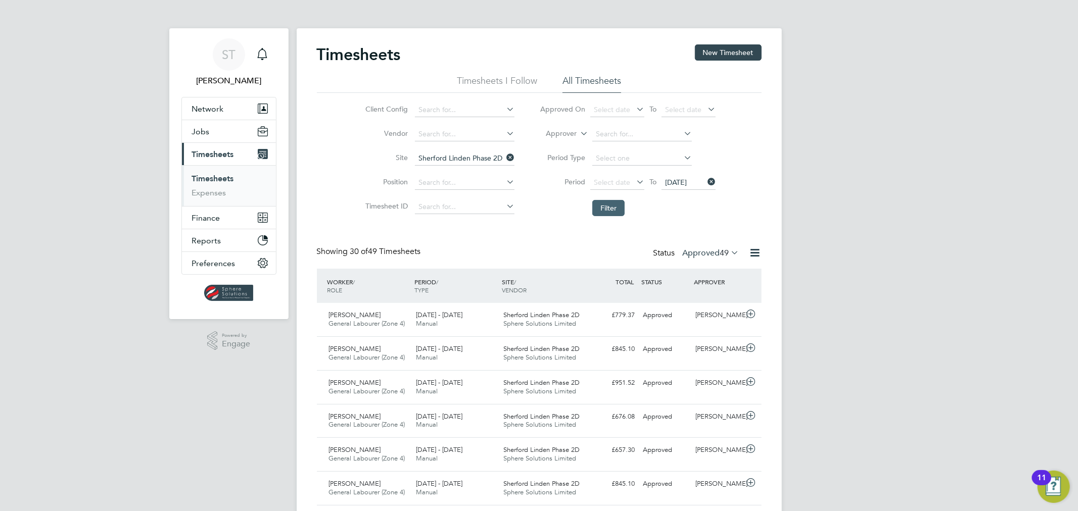
click at [608, 210] on button "Filter" at bounding box center [608, 208] width 32 height 16
click at [525, 392] on span "Sphere Solutions Limited" at bounding box center [539, 391] width 73 height 9
